Goal: Navigation & Orientation: Find specific page/section

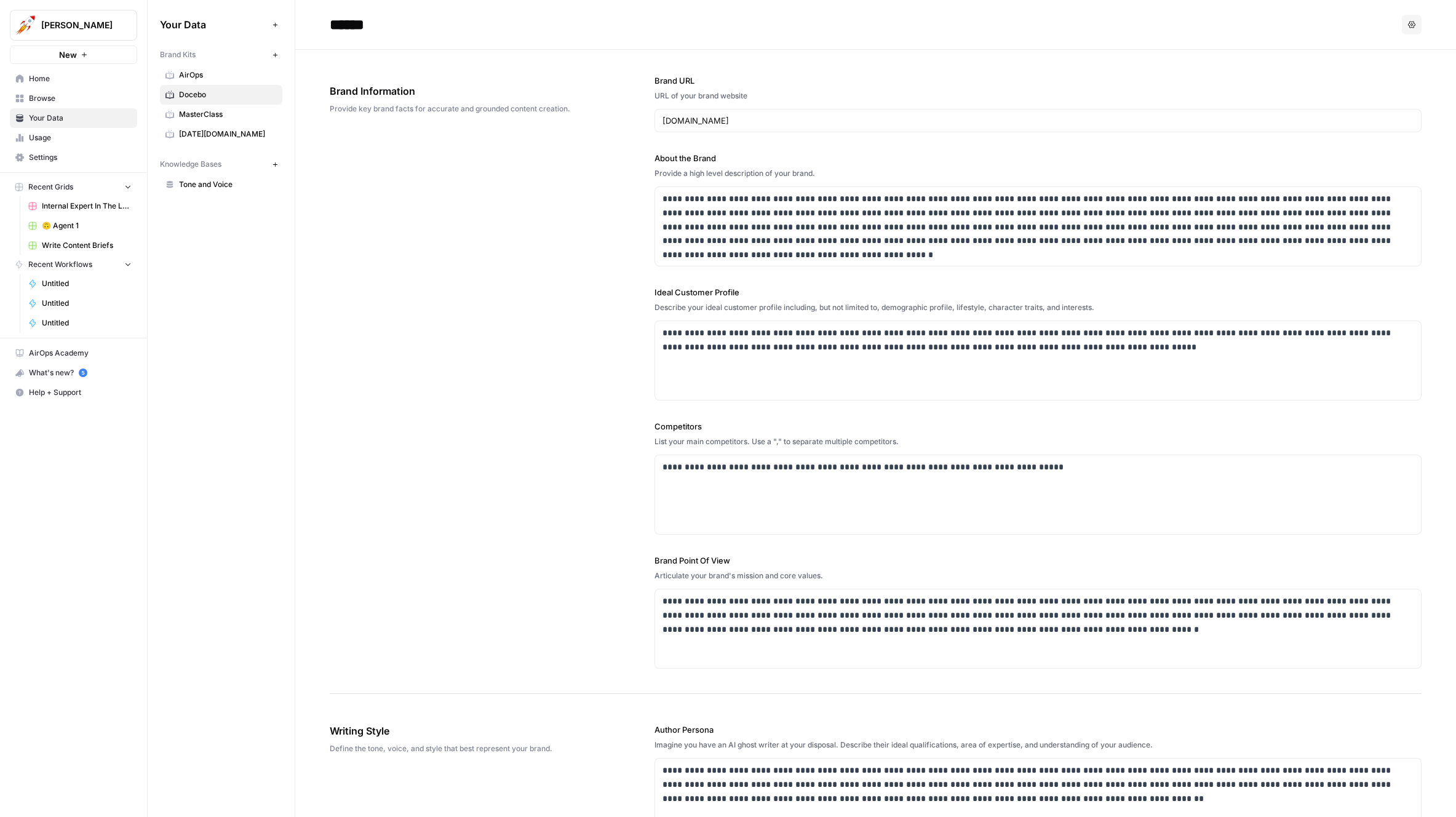
click at [567, 213] on div "**********" at bounding box center [875, 372] width 1092 height 644
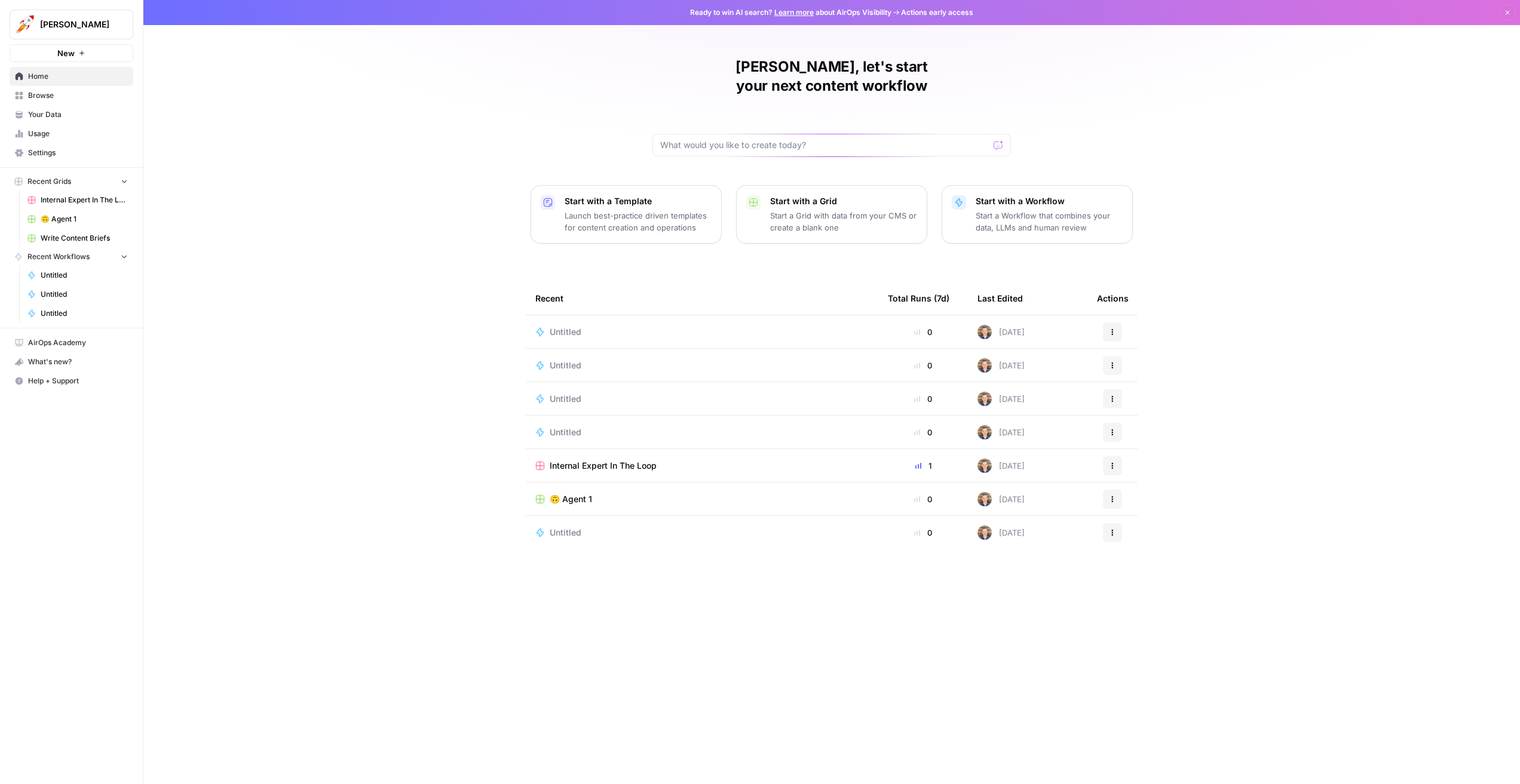
click at [90, 27] on span "Alex Testing" at bounding box center [76, 24] width 72 height 12
type input "monda"
click button "[DATE][DOMAIN_NAME]" at bounding box center [108, 90] width 191 height 19
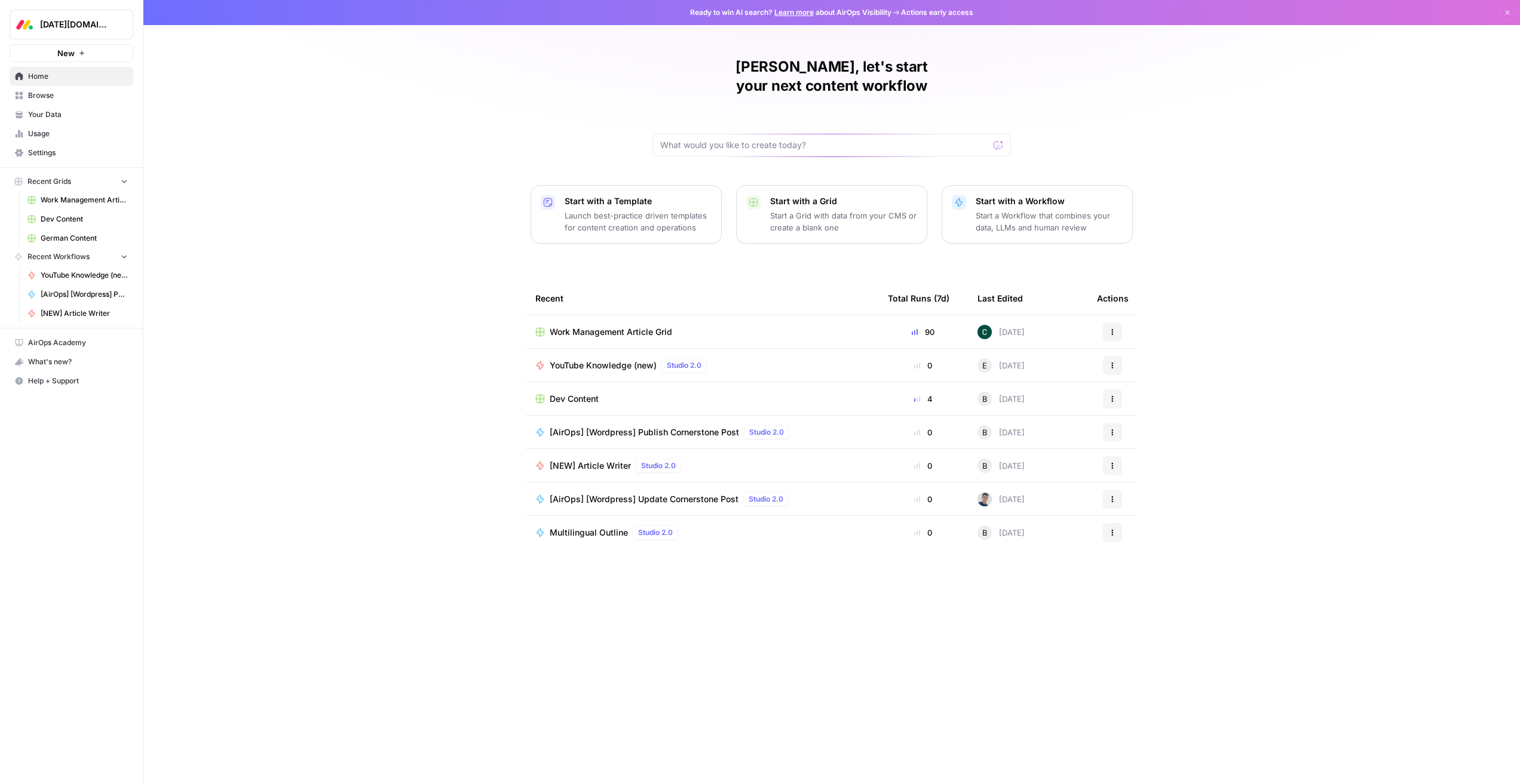
click at [593, 326] on span "Work Management Article Grid" at bounding box center [611, 332] width 122 height 12
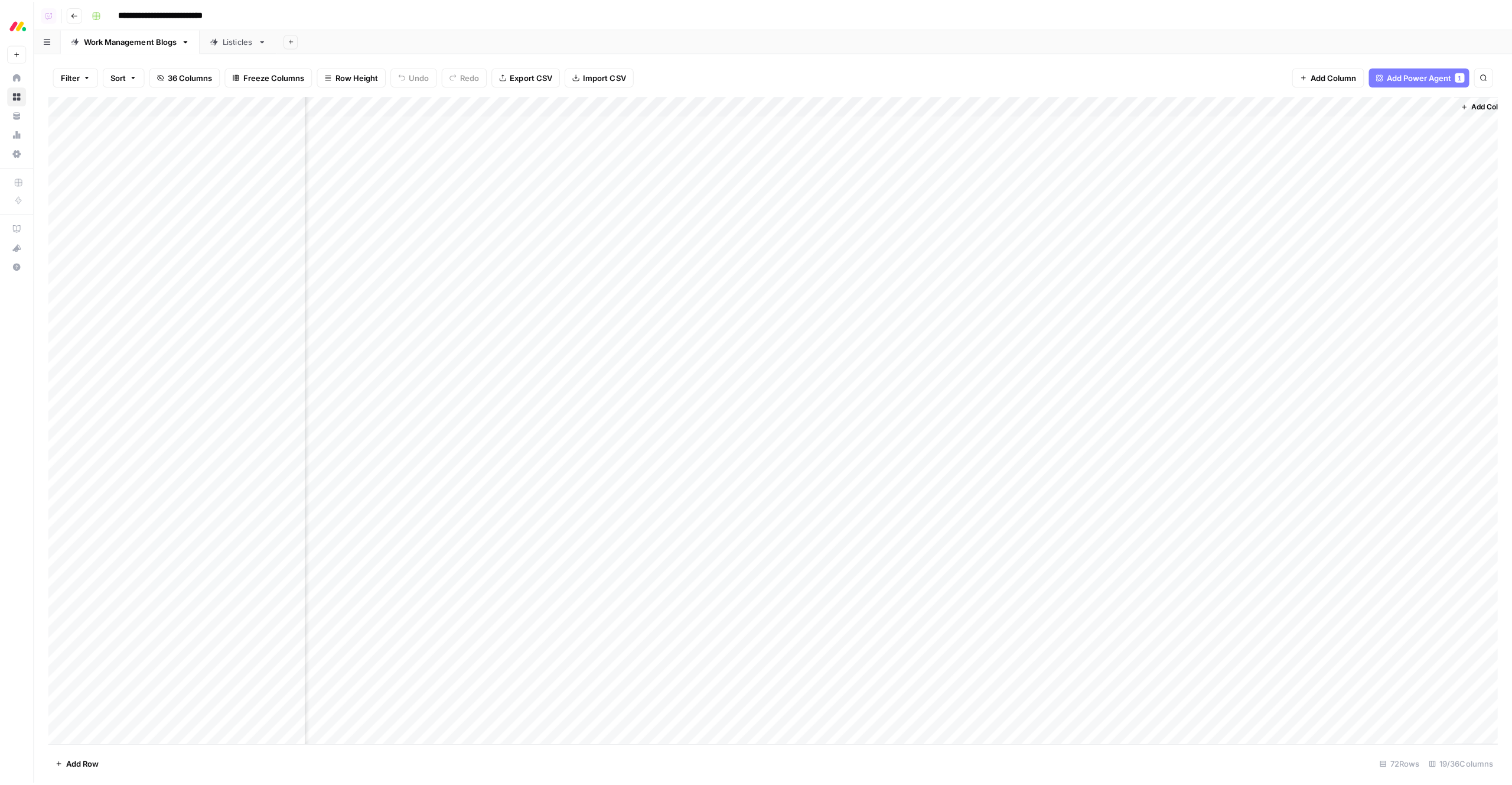
scroll to position [0, 785]
click at [1355, 508] on div "Add Column" at bounding box center [768, 416] width 1441 height 643
click at [1413, 502] on div "Add Column" at bounding box center [768, 416] width 1441 height 643
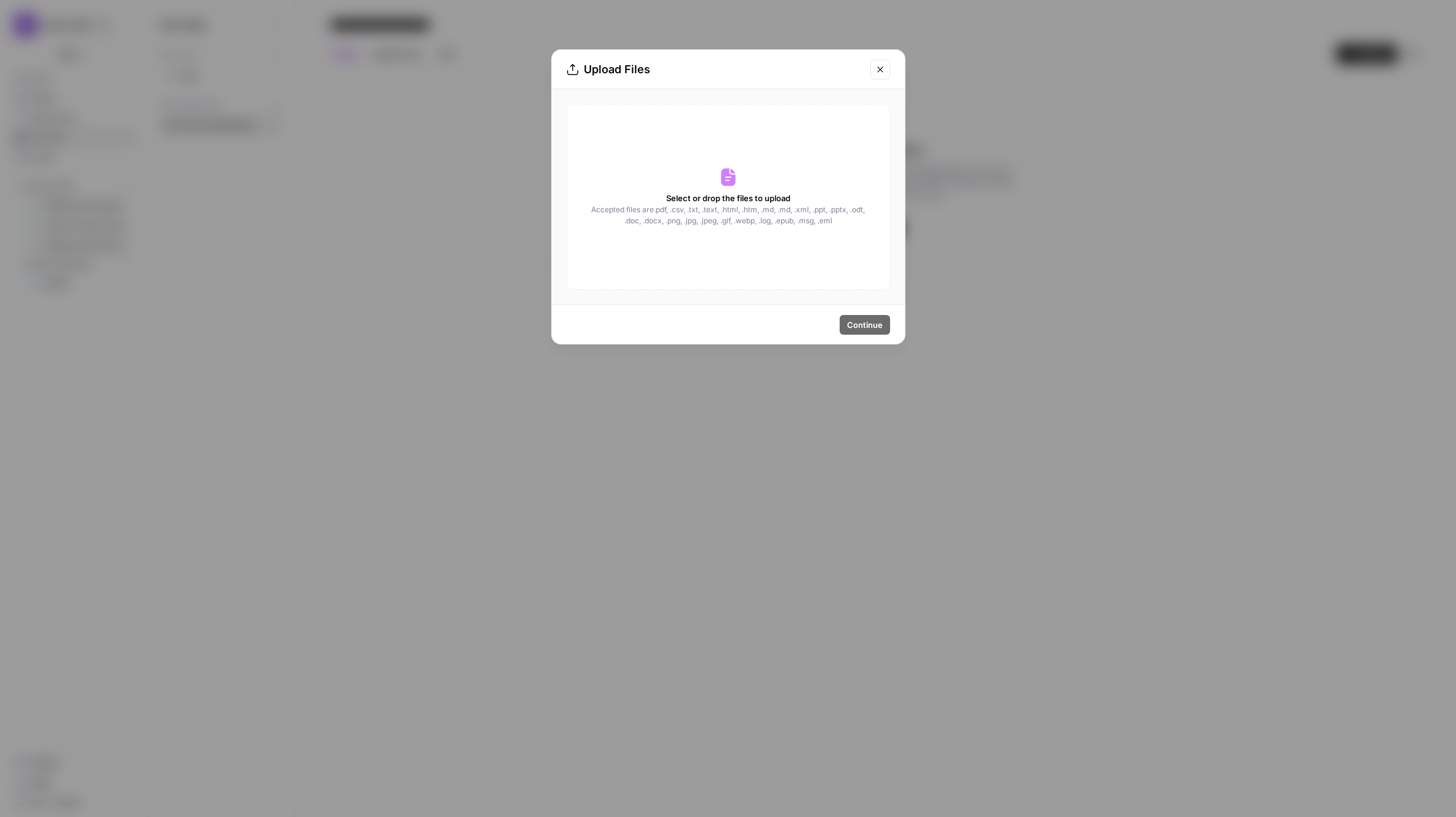
click at [875, 67] on icon "Close modal" at bounding box center [880, 69] width 9 height 9
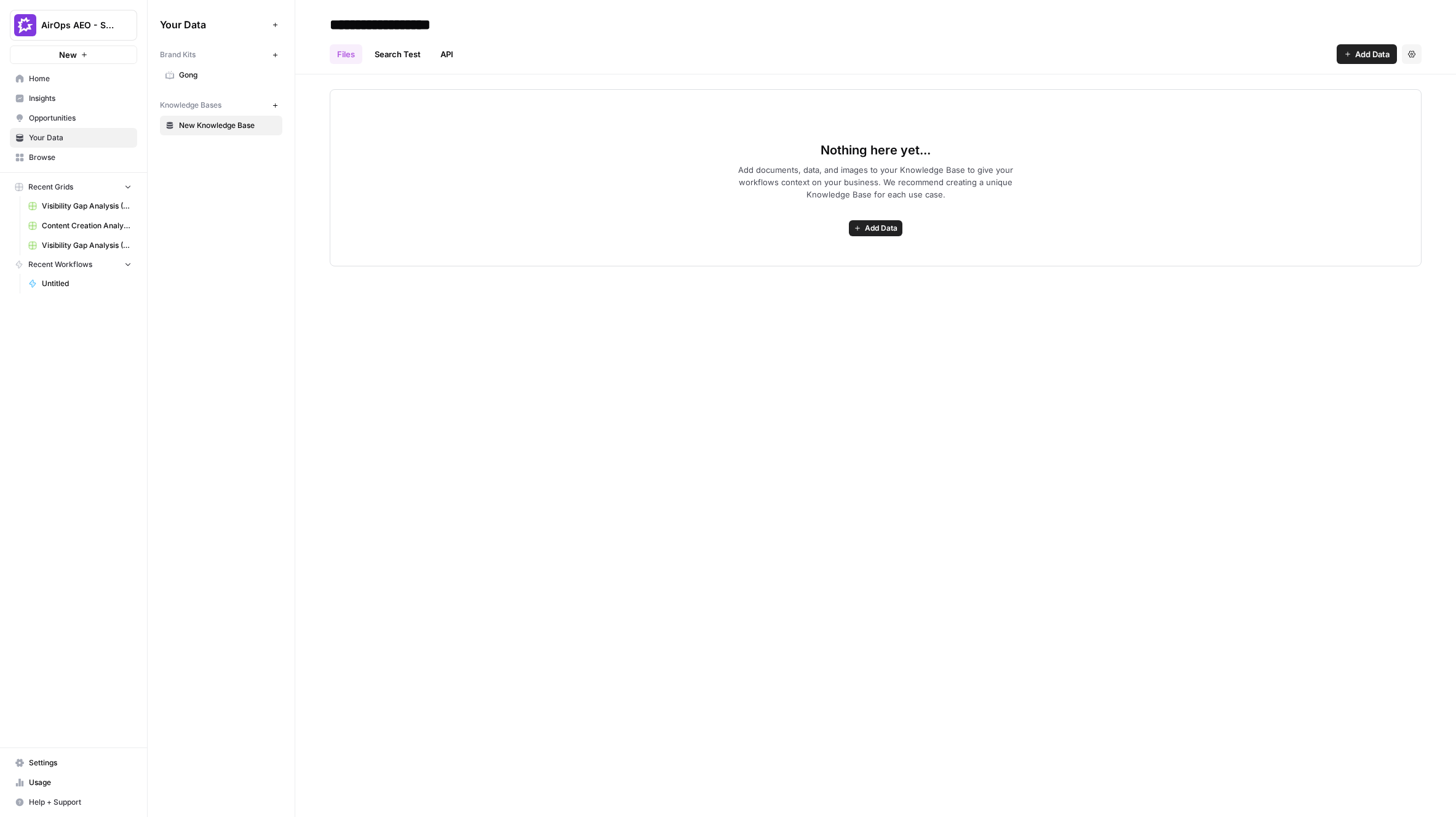
click at [181, 69] on link "Gong" at bounding box center [221, 75] width 122 height 20
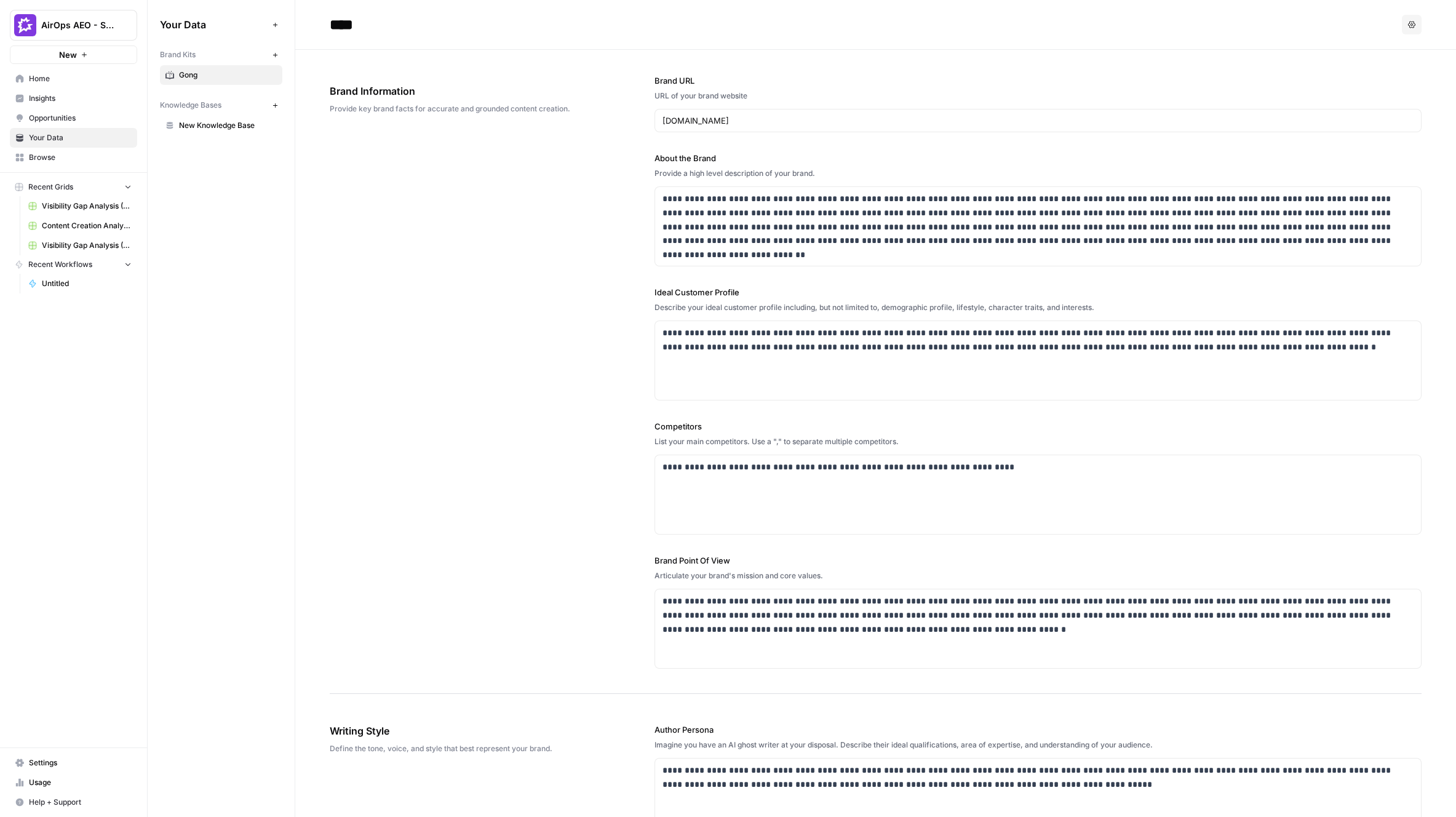
click at [196, 123] on span "New Knowledge Base" at bounding box center [227, 125] width 97 height 11
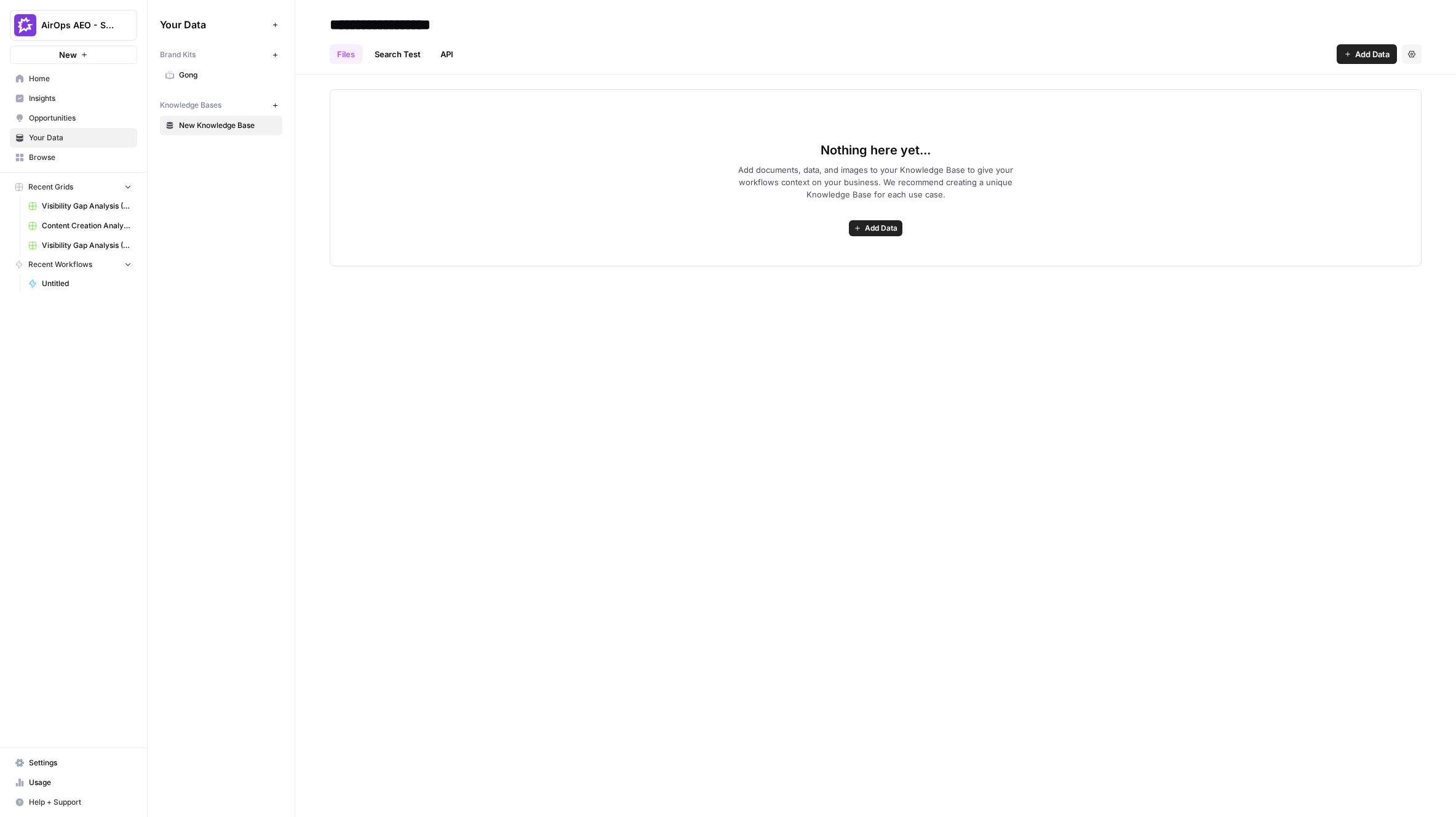
click at [41, 122] on span "Opportunities" at bounding box center [80, 117] width 103 height 11
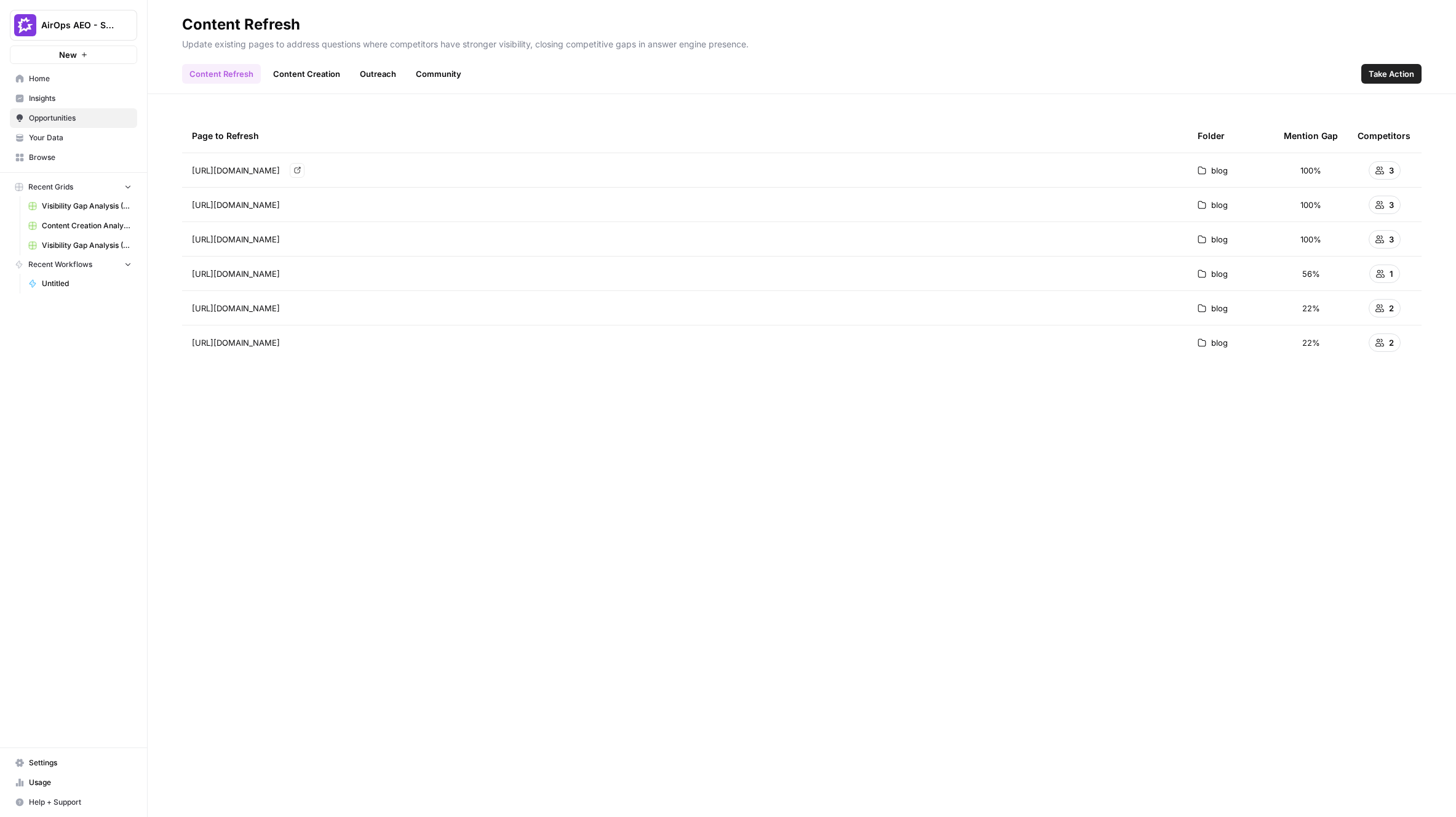
click at [304, 169] on link "Go to page" at bounding box center [297, 170] width 15 height 15
click at [632, 482] on div "Page to Refresh Folder Mention Gap Competitors https://www.gong.io/blog/generat…" at bounding box center [801, 456] width 1239 height 674
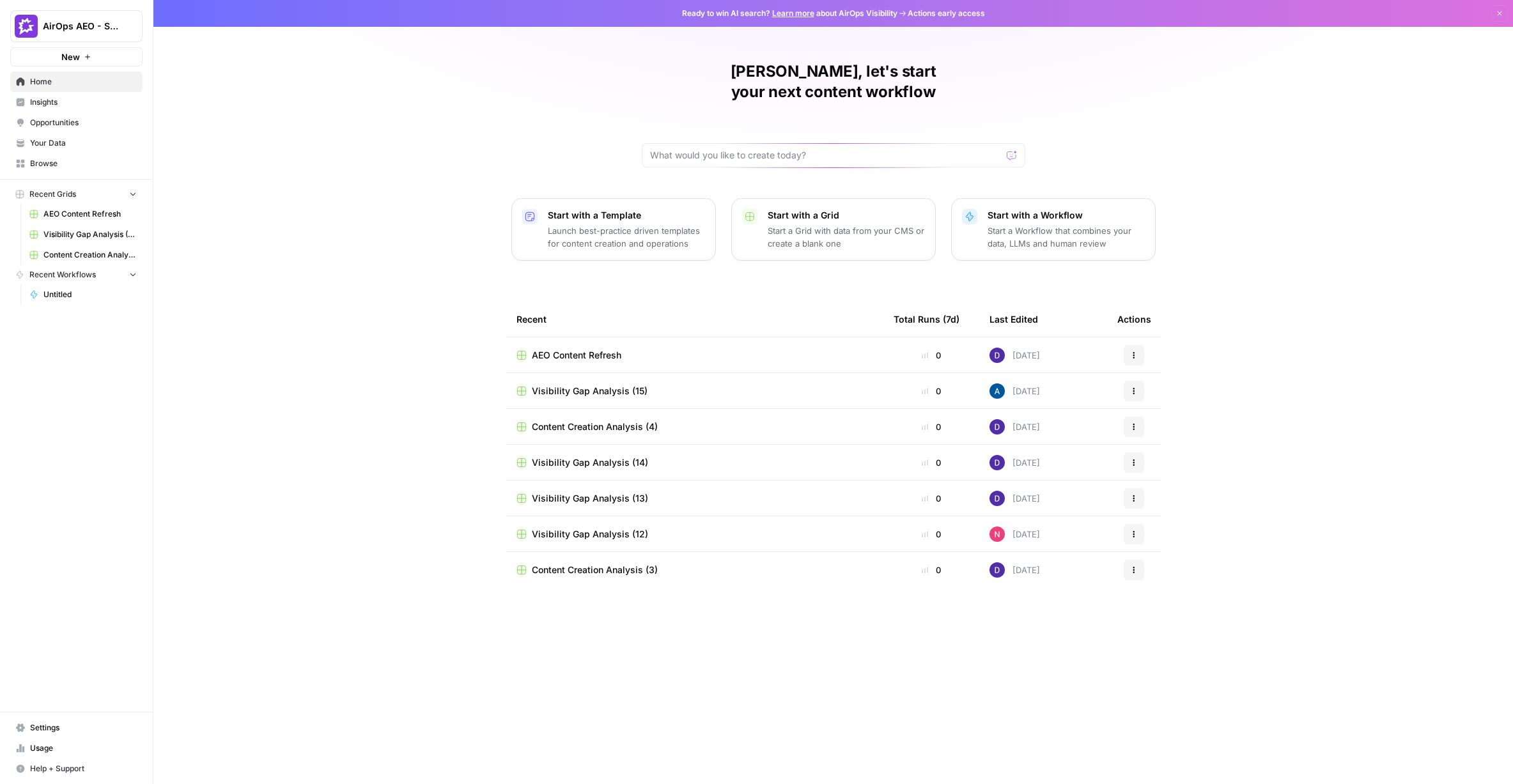
click at [56, 142] on span "Your Data" at bounding box center [83, 142] width 107 height 12
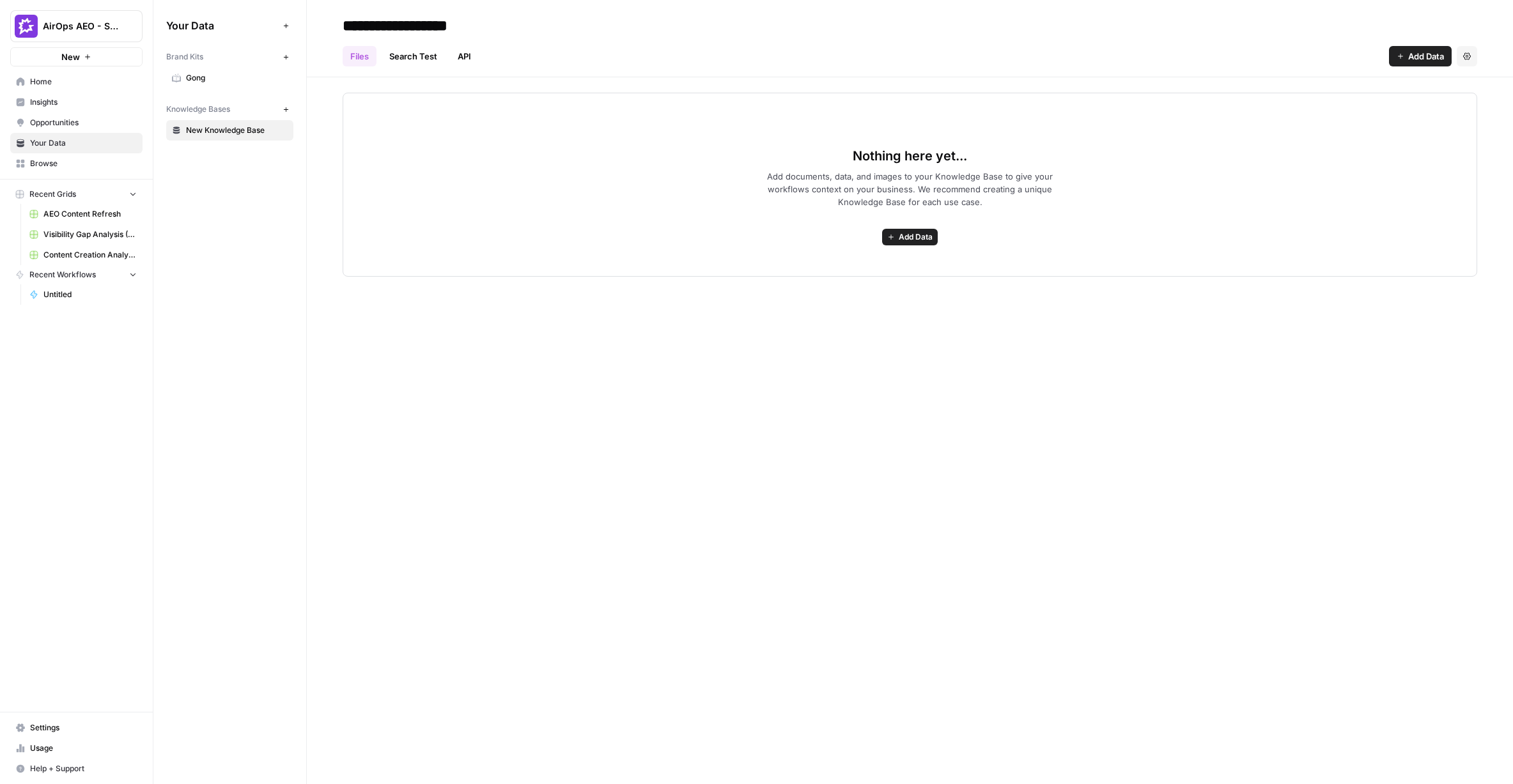
click at [188, 79] on span "Gong" at bounding box center [236, 78] width 101 height 12
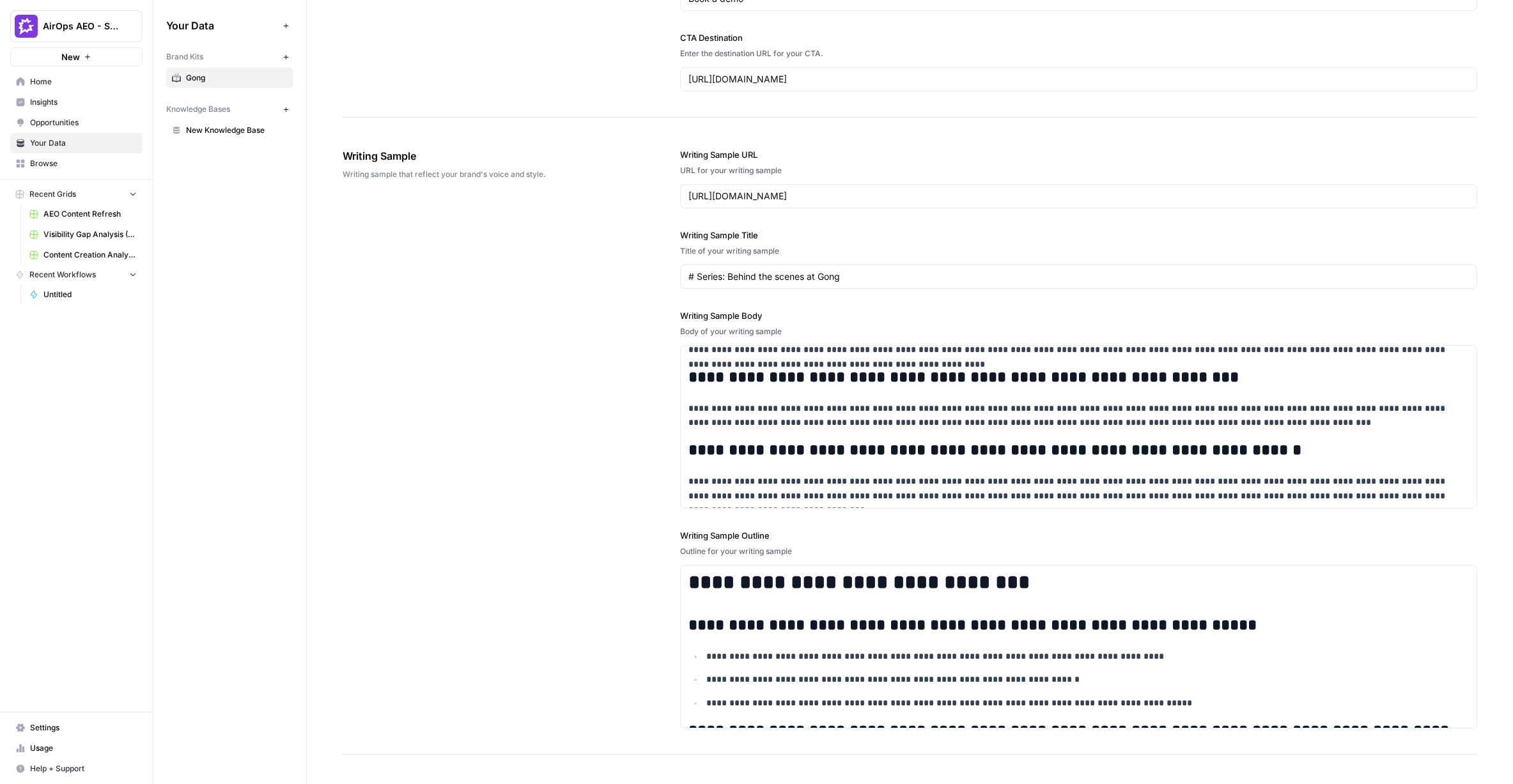
scroll to position [1354, 0]
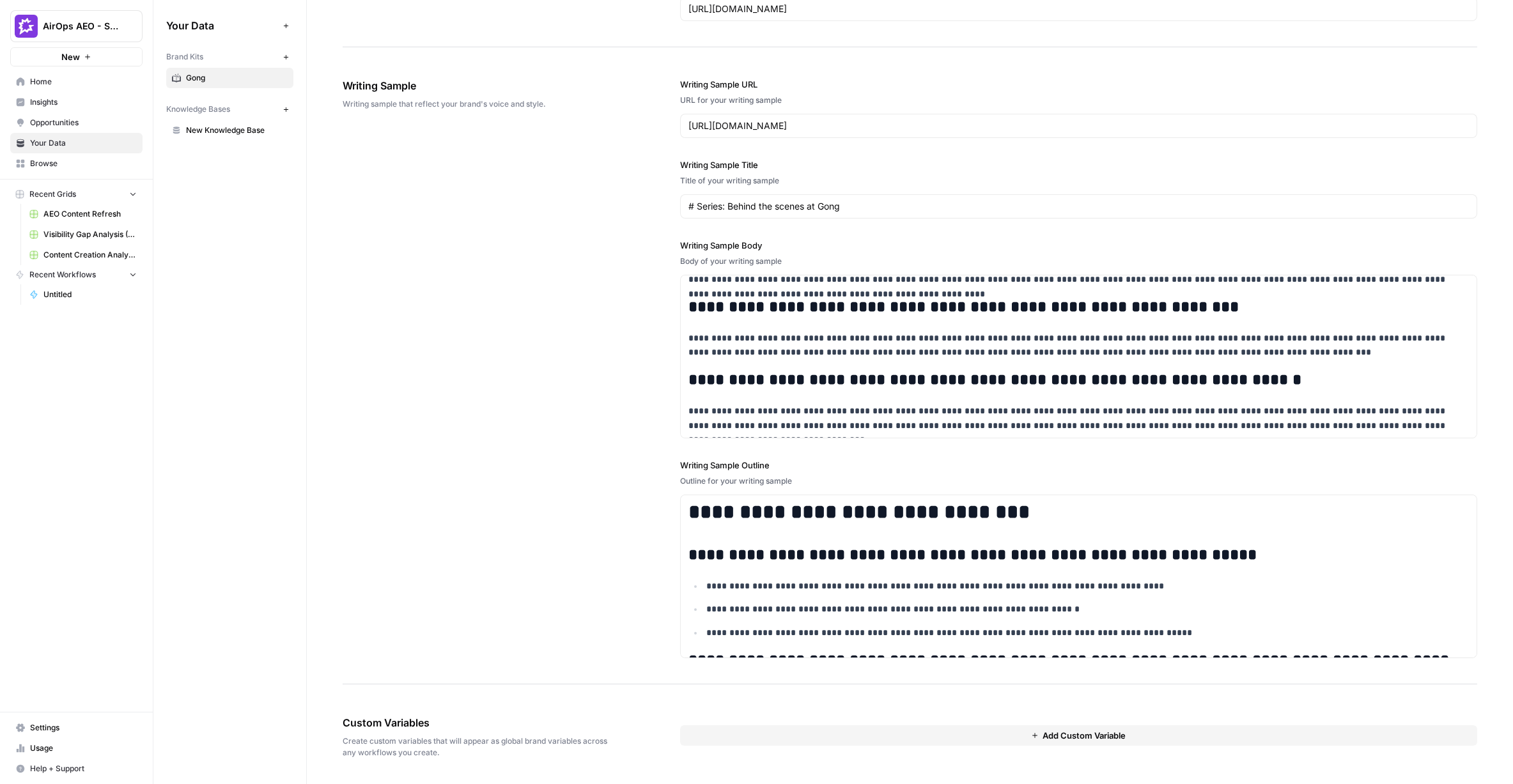
click at [870, 739] on button "Add Custom Variable" at bounding box center [1078, 735] width 797 height 21
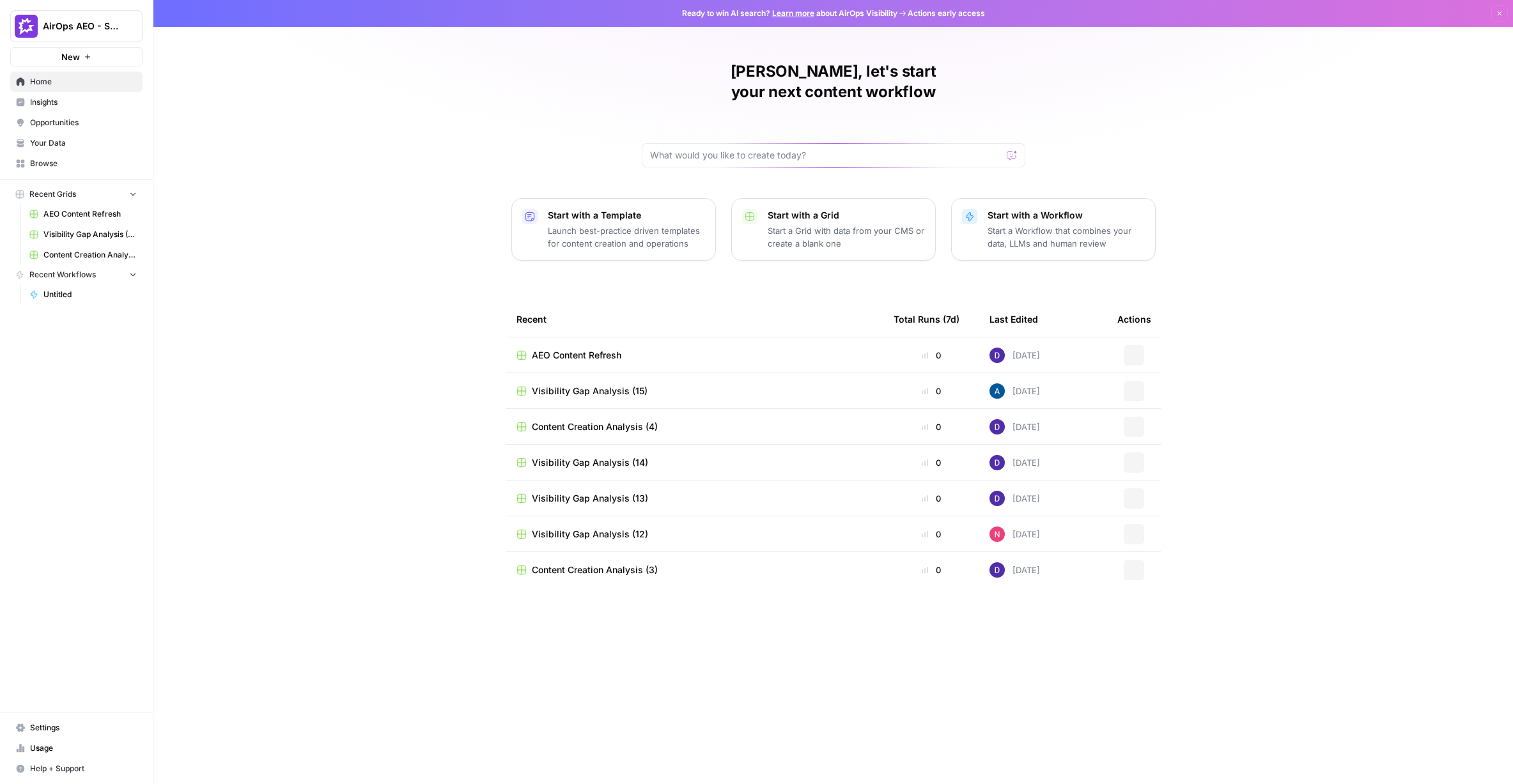
click at [104, 16] on button "AirOps AEO - Single Brand (Gong)" at bounding box center [76, 26] width 133 height 32
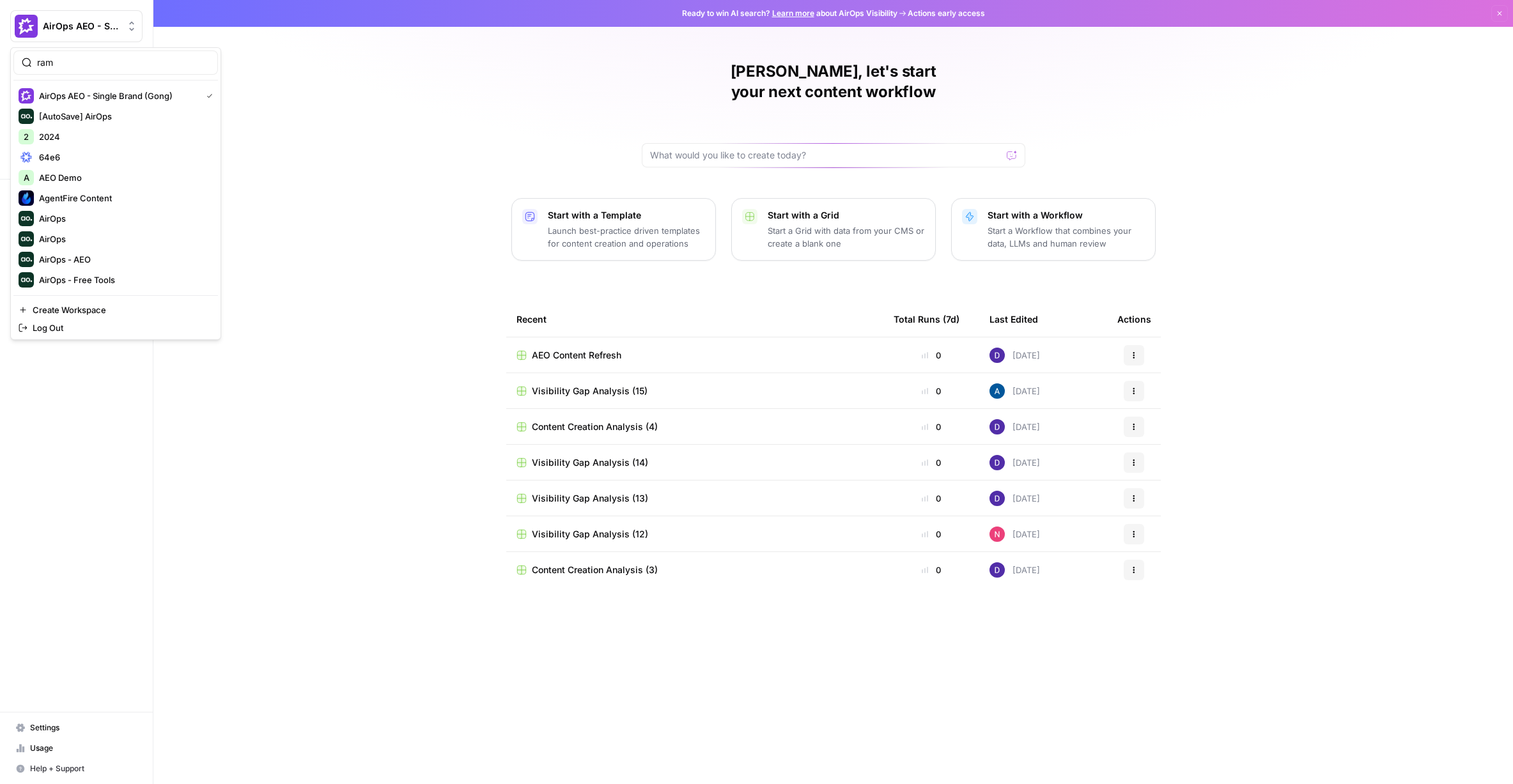
type input "ramp"
